Goal: Navigation & Orientation: Find specific page/section

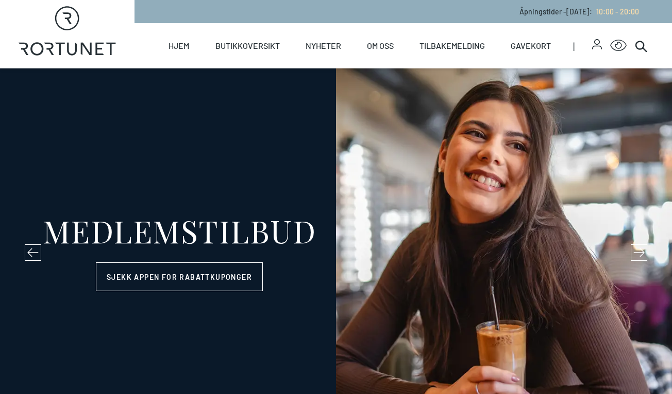
select select "NO"
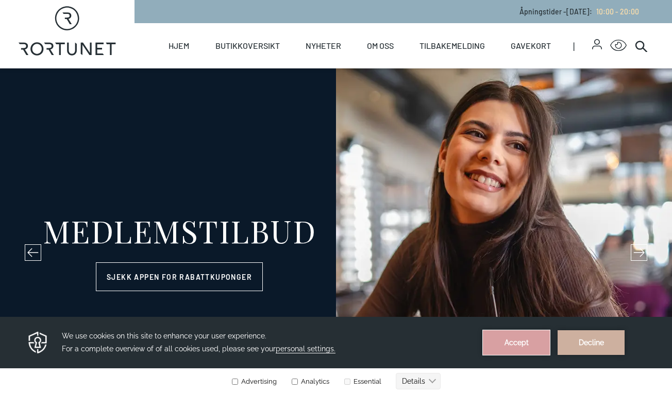
drag, startPoint x: 524, startPoint y: 343, endPoint x: 524, endPoint y: 659, distance: 315.7
click at [524, 343] on button "Accept" at bounding box center [516, 343] width 67 height 25
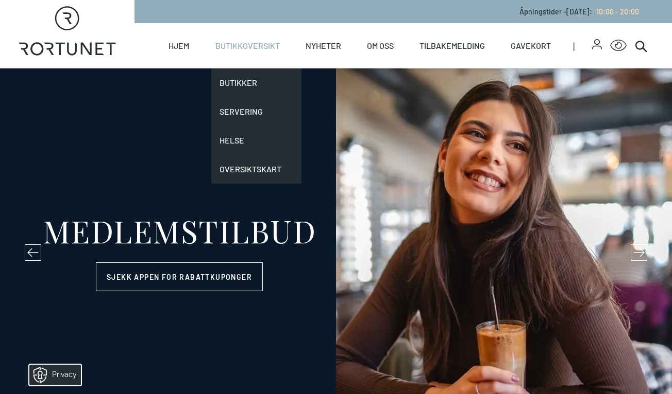
click at [264, 55] on link "Butikkoversikt" at bounding box center [247, 45] width 64 height 45
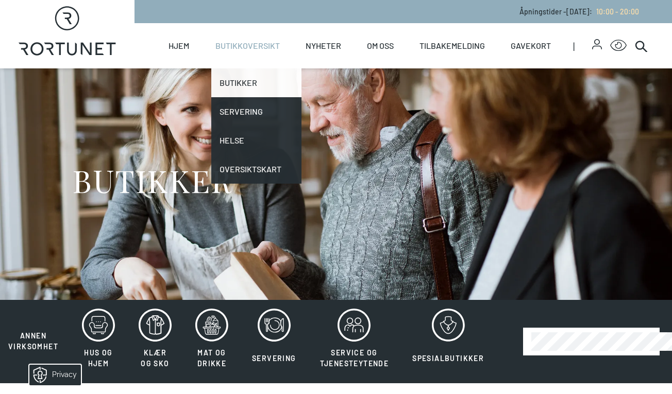
click at [252, 87] on link "Butikker" at bounding box center [256, 82] width 90 height 29
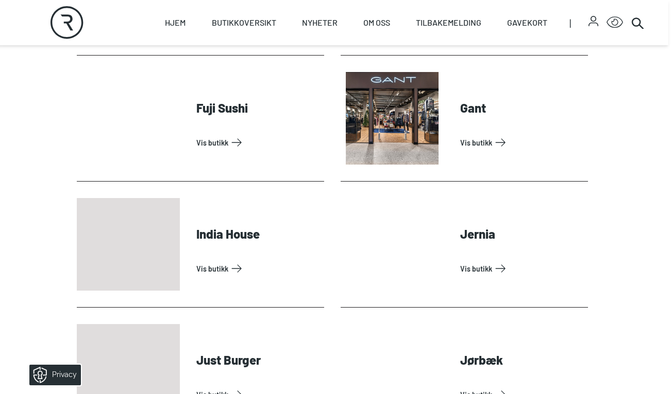
scroll to position [934, 4]
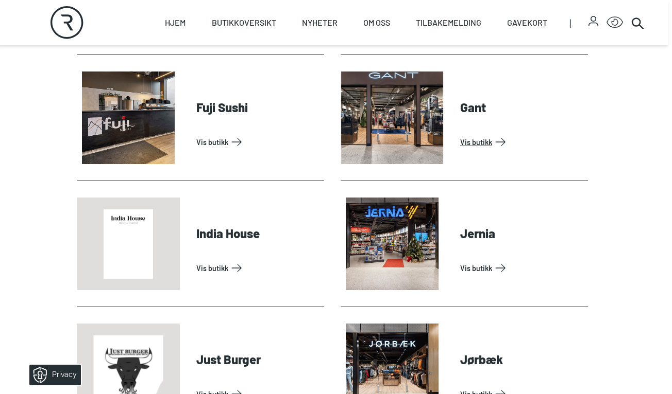
click at [474, 134] on link "Vis butikk" at bounding box center [522, 142] width 124 height 16
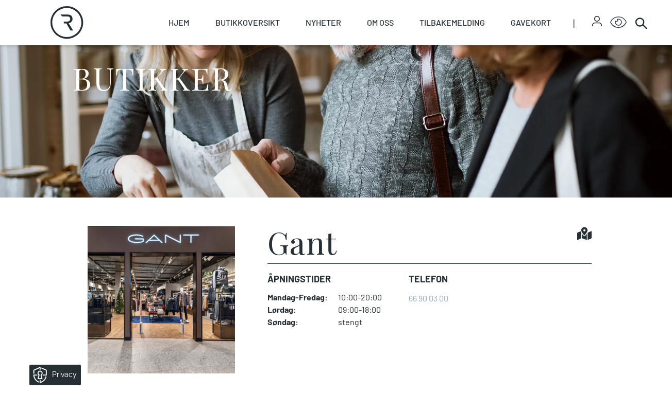
scroll to position [112, 0]
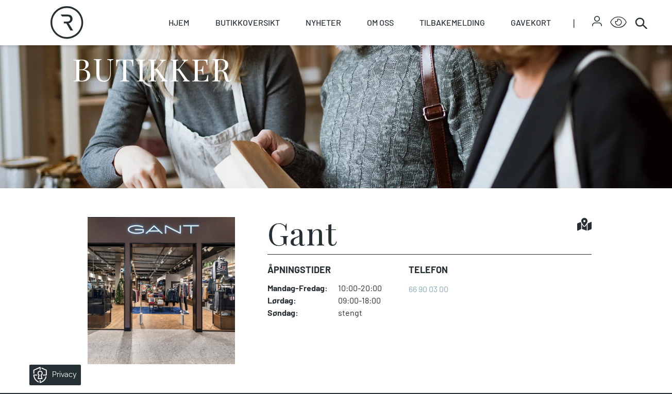
click at [133, 291] on img at bounding box center [161, 290] width 162 height 147
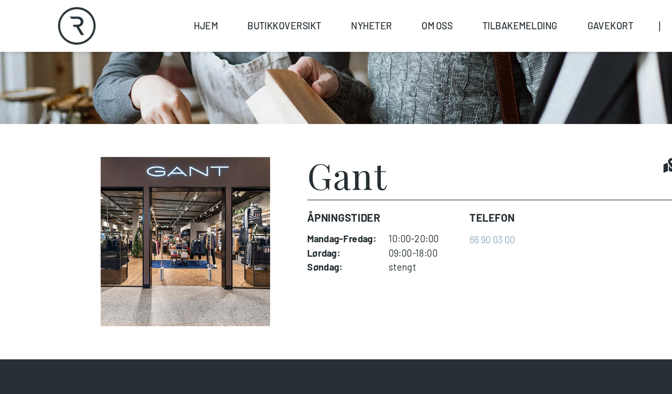
scroll to position [157, 0]
